Goal: Task Accomplishment & Management: Manage account settings

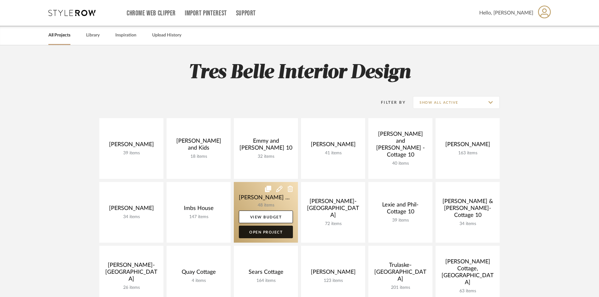
click at [274, 233] on link "Open Project" at bounding box center [266, 232] width 54 height 13
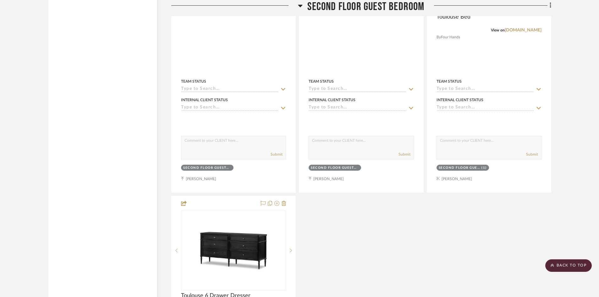
scroll to position [4212, 0]
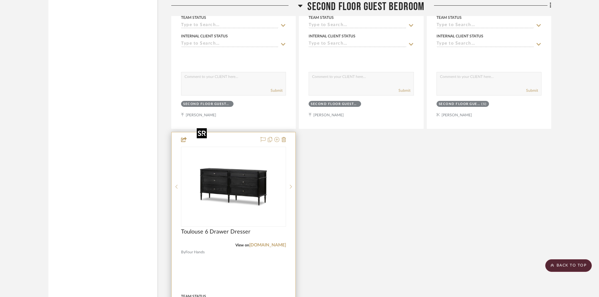
click at [245, 178] on img "0" at bounding box center [233, 186] width 79 height 79
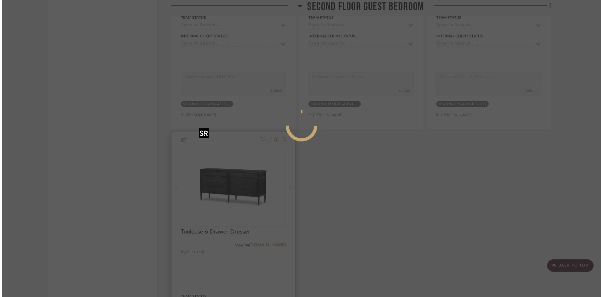
scroll to position [0, 0]
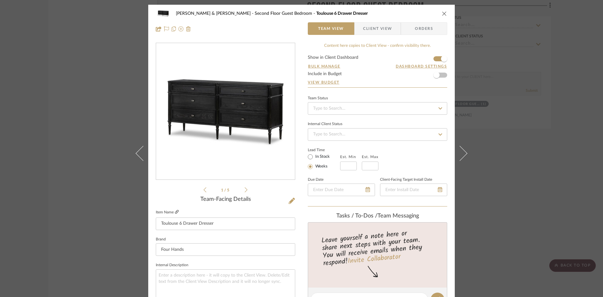
click at [175, 212] on icon at bounding box center [177, 212] width 4 height 4
click at [442, 14] on icon "close" at bounding box center [444, 13] width 5 height 5
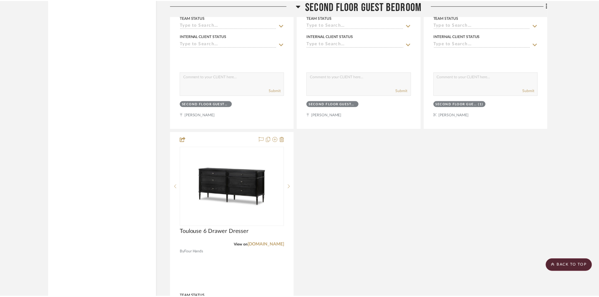
scroll to position [4212, 0]
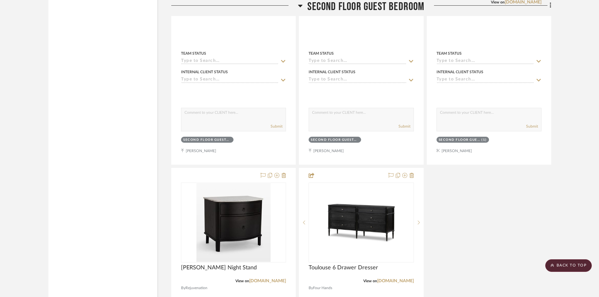
scroll to position [4180, 0]
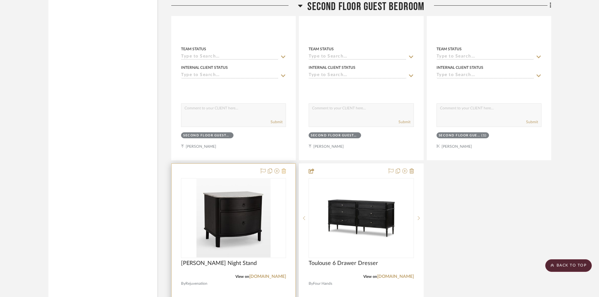
click at [284, 168] on icon at bounding box center [284, 170] width 4 height 5
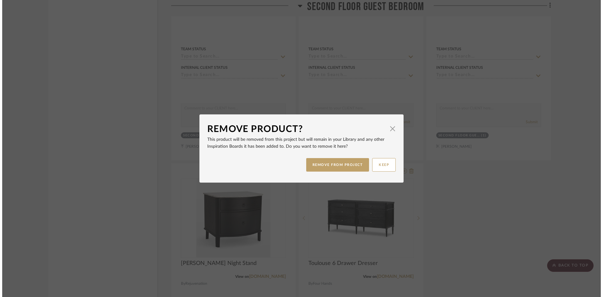
scroll to position [0, 0]
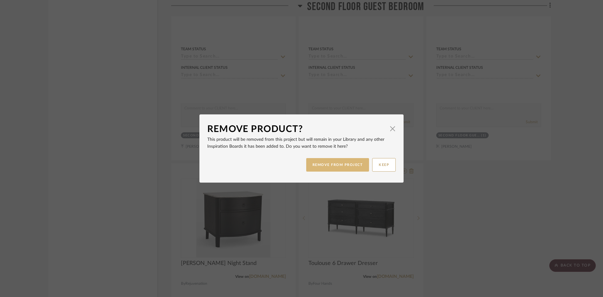
click at [350, 167] on button "REMOVE FROM PROJECT" at bounding box center [337, 165] width 63 height 14
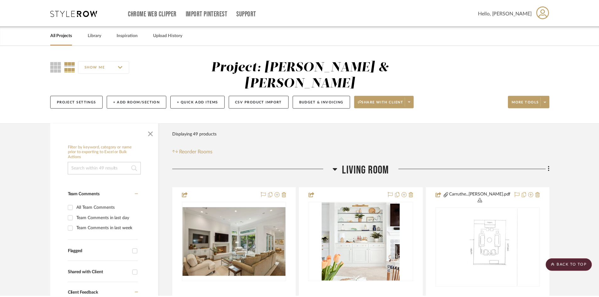
scroll to position [4180, 0]
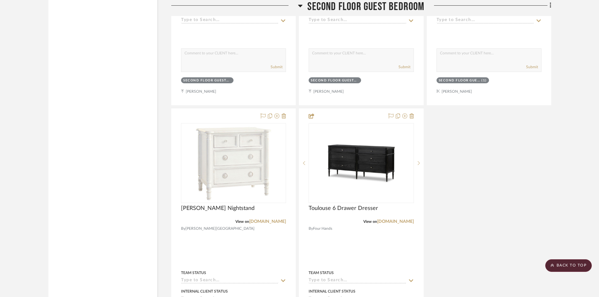
scroll to position [4180, 0]
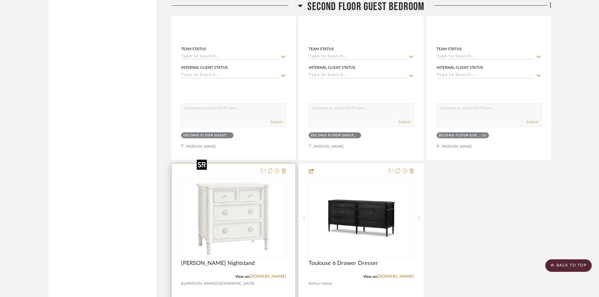
click at [251, 202] on img "0" at bounding box center [233, 218] width 79 height 79
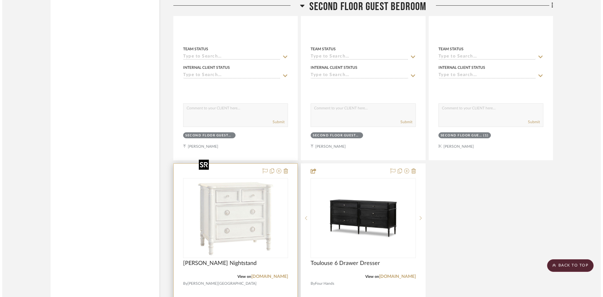
scroll to position [0, 0]
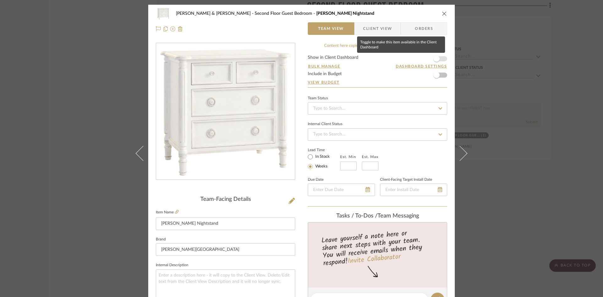
click at [441, 59] on span "button" at bounding box center [437, 59] width 14 height 14
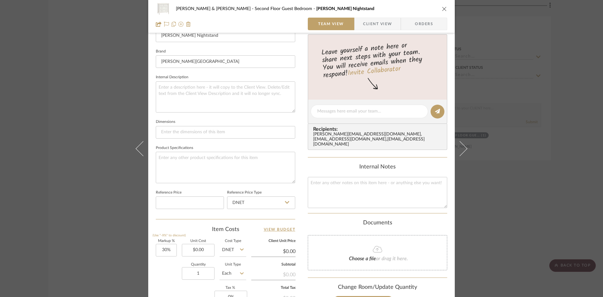
scroll to position [189, 0]
click at [385, 111] on textarea at bounding box center [369, 110] width 104 height 7
click at [373, 21] on span "Client View" at bounding box center [377, 24] width 29 height 13
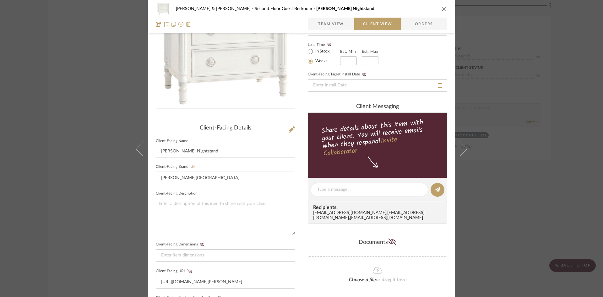
scroll to position [63, 0]
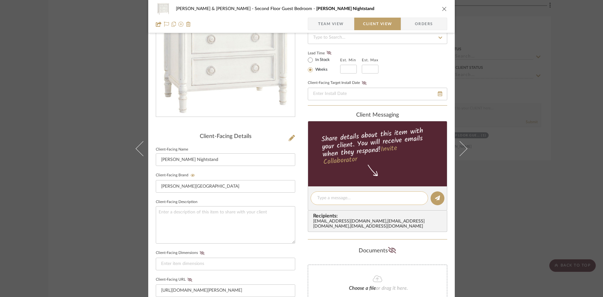
click at [359, 198] on textarea at bounding box center [369, 198] width 104 height 7
type textarea "O"
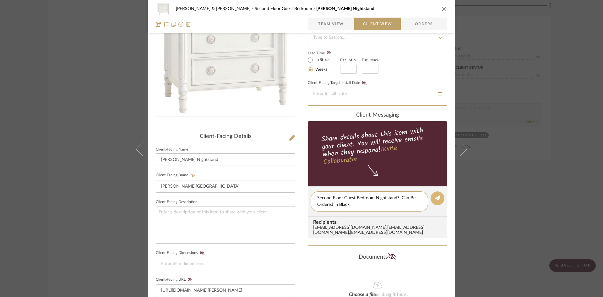
type textarea "Second Floor Guest Bedroom Nightstand? Can Be Ordered in Black."
click at [435, 200] on icon at bounding box center [437, 197] width 5 height 5
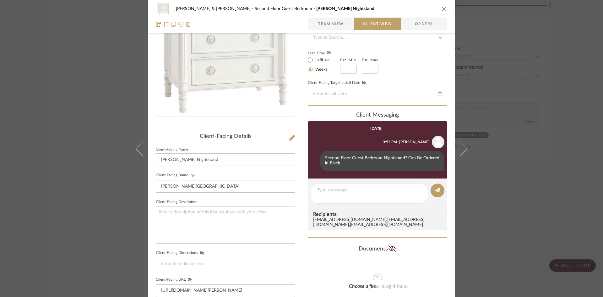
click at [442, 7] on icon "close" at bounding box center [444, 8] width 5 height 5
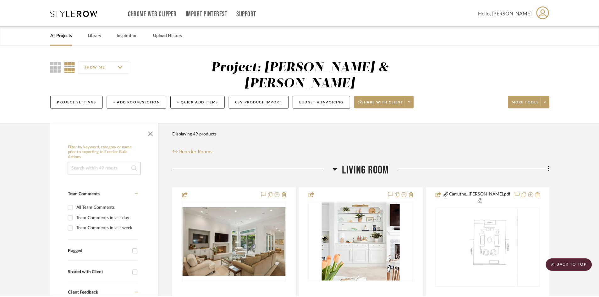
scroll to position [4180, 0]
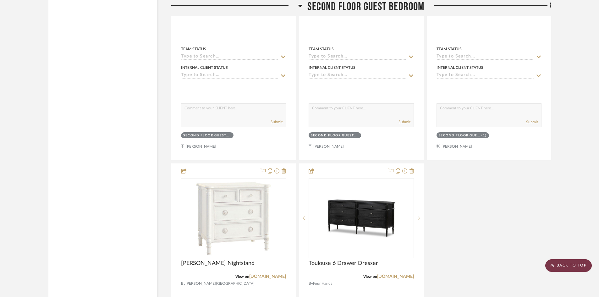
click at [571, 265] on scroll-to-top-button "BACK TO TOP" at bounding box center [568, 265] width 47 height 13
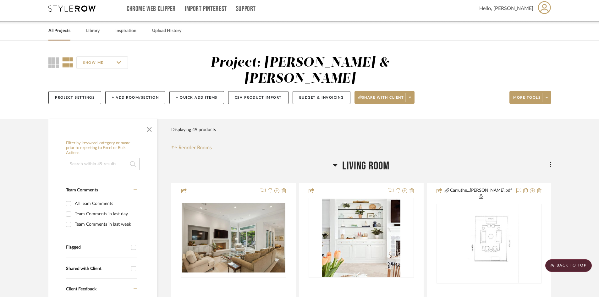
scroll to position [0, 0]
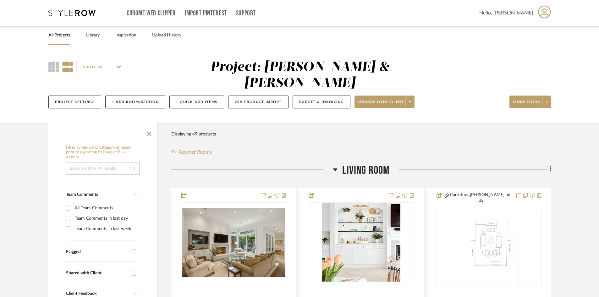
click at [542, 12] on icon at bounding box center [544, 11] width 13 height 13
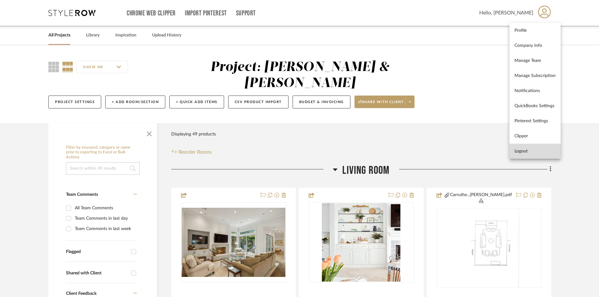
click at [522, 150] on span "Logout" at bounding box center [535, 150] width 41 height 5
